Goal: Task Accomplishment & Management: Use online tool/utility

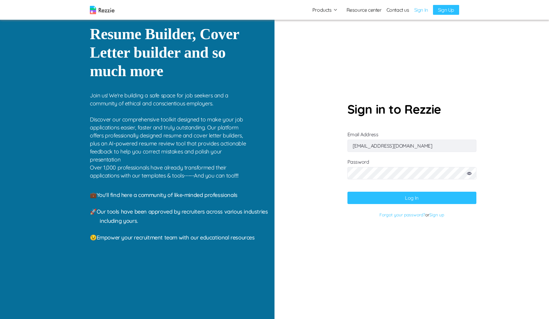
type input "[EMAIL_ADDRESS][DOMAIN_NAME]"
click at [362, 196] on button "Log In" at bounding box center [412, 198] width 129 height 12
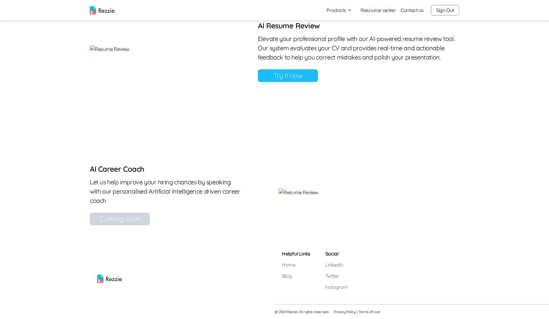
scroll to position [548, 0]
click at [318, 82] on link "Try it now" at bounding box center [288, 75] width 60 height 13
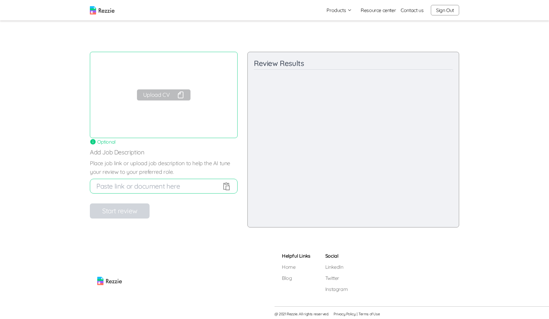
click at [148, 91] on button "Upload CV" at bounding box center [164, 94] width 54 height 11
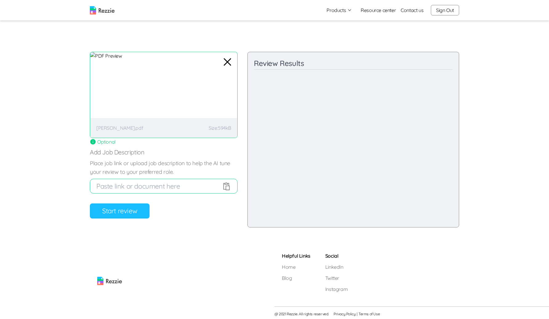
click at [126, 218] on button "Start review" at bounding box center [120, 210] width 60 height 15
